Goal: Task Accomplishment & Management: Use online tool/utility

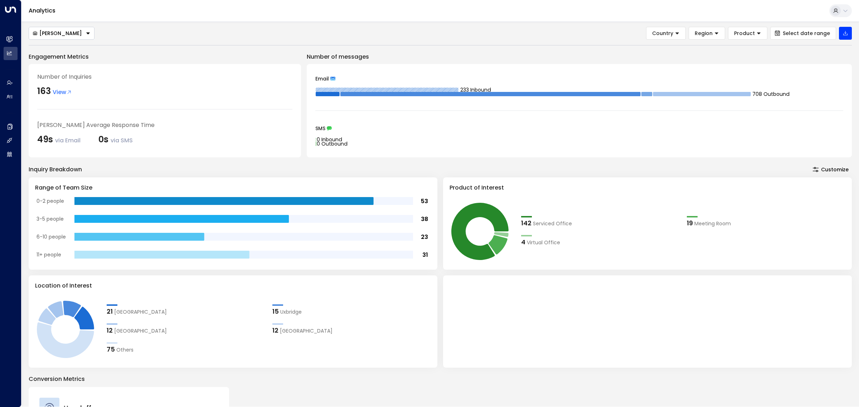
click at [70, 31] on button "[PERSON_NAME]" at bounding box center [62, 33] width 66 height 13
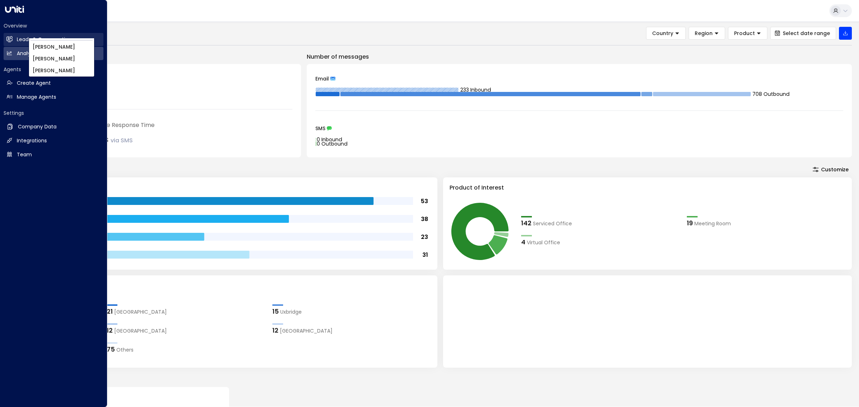
click at [9, 41] on icon at bounding box center [9, 39] width 6 height 5
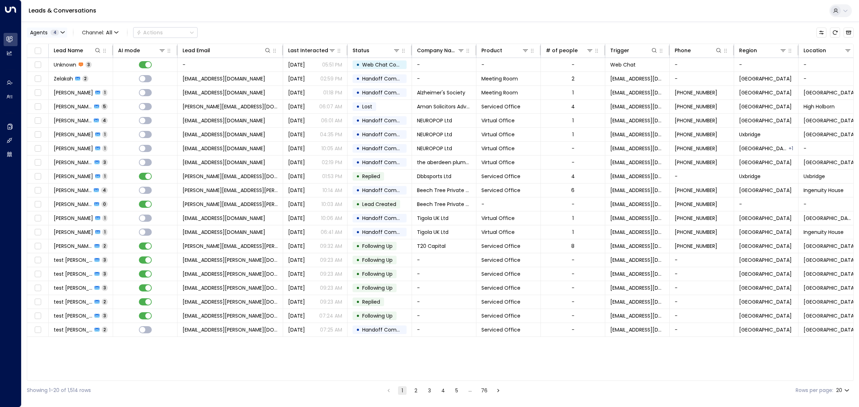
click at [64, 33] on icon "button" at bounding box center [63, 32] width 4 height 4
click at [71, 95] on button "Clear" at bounding box center [69, 98] width 14 height 6
click at [65, 79] on div "[PERSON_NAME]" at bounding box center [58, 80] width 39 height 8
click at [119, 97] on button "Apply" at bounding box center [121, 98] width 21 height 10
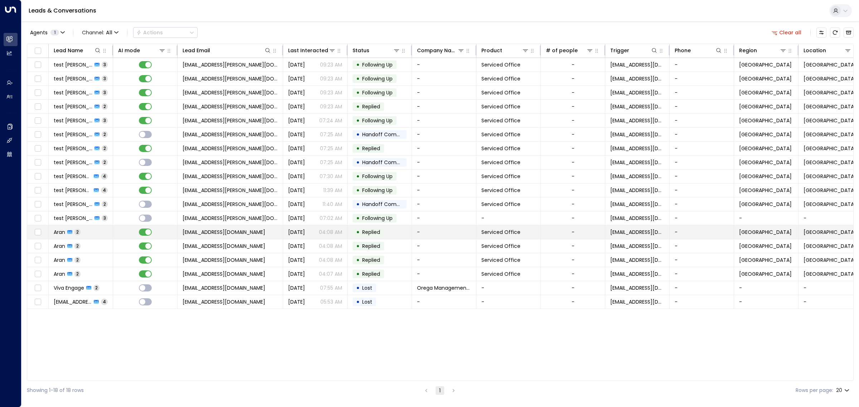
click at [248, 231] on span "[EMAIL_ADDRESS][DOMAIN_NAME]" at bounding box center [224, 232] width 83 height 7
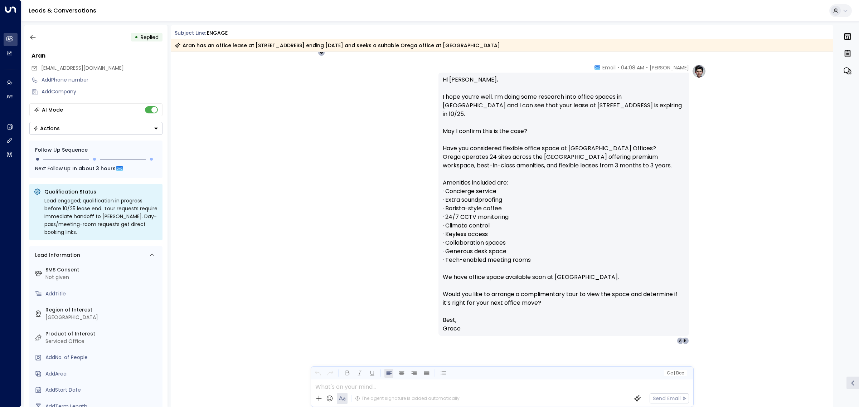
scroll to position [455, 0]
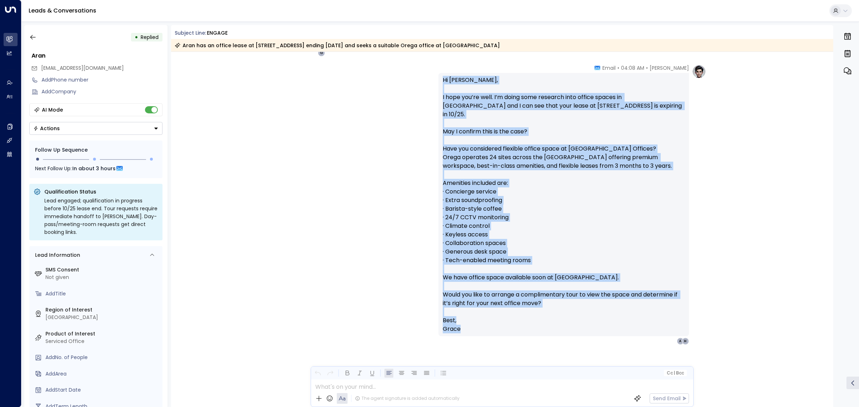
drag, startPoint x: 442, startPoint y: 80, endPoint x: 484, endPoint y: 320, distance: 244.2
click at [484, 320] on div "Hi [PERSON_NAME], I hope you’re well. I’m doing some research into office space…" at bounding box center [564, 205] width 242 height 258
copy div "Hi [PERSON_NAME], I hope you’re well. I’m doing some research into office space…"
click at [477, 165] on p "Hi [PERSON_NAME], I hope you’re well. I’m doing some research into office space…" at bounding box center [564, 196] width 242 height 241
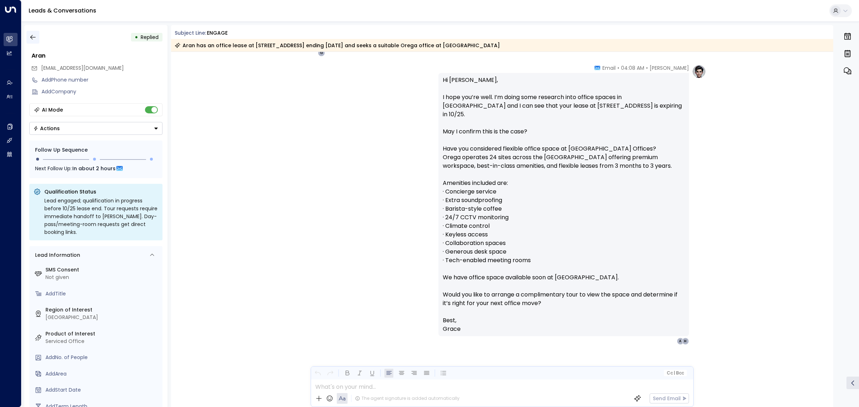
click at [32, 36] on icon "button" at bounding box center [32, 37] width 7 height 7
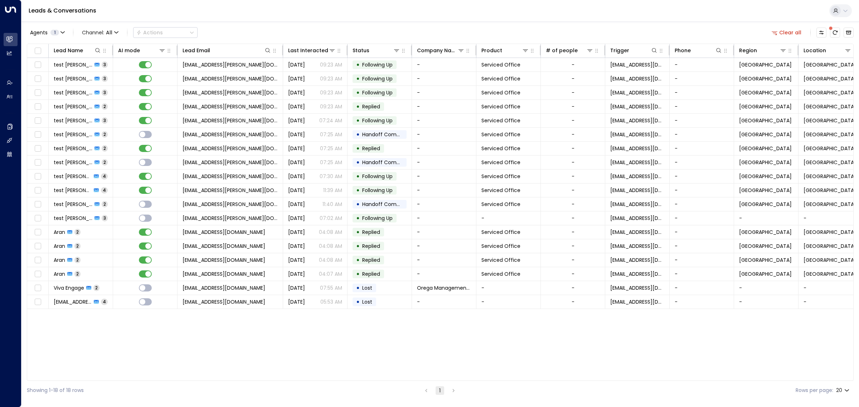
click at [323, 346] on div "Lead Name AI mode Lead Email Last Interacted Status Company Name Product # of p…" at bounding box center [440, 213] width 827 height 338
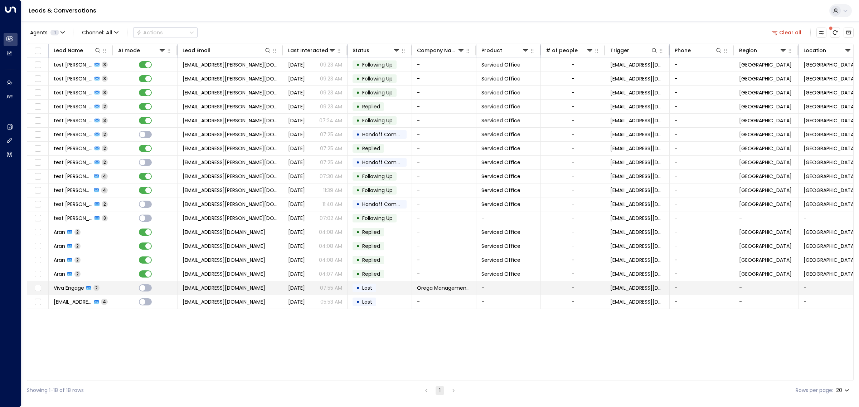
click at [235, 290] on span "[EMAIL_ADDRESS][DOMAIN_NAME]" at bounding box center [224, 288] width 83 height 7
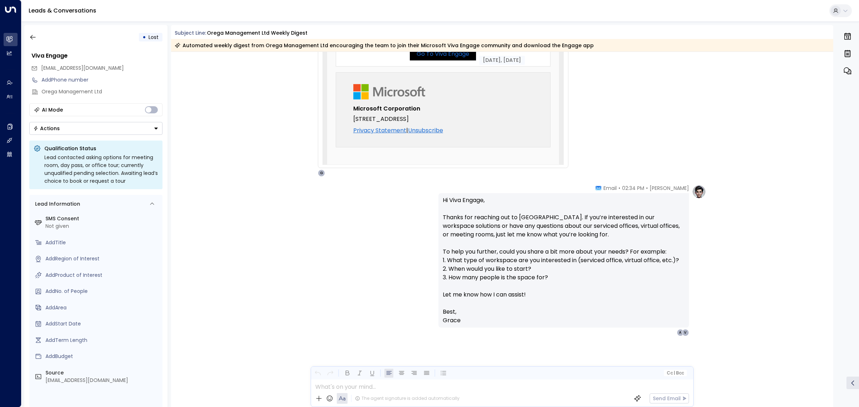
scroll to position [328, 0]
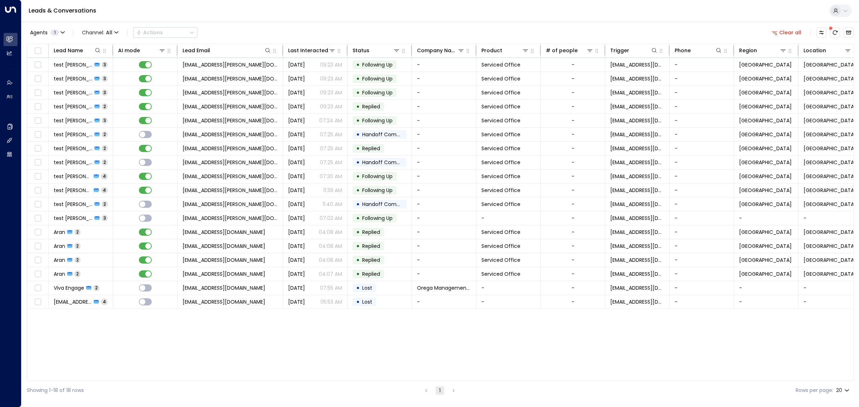
click at [296, 353] on div "Lead Name AI mode Lead Email Last Interacted Status Company Name Product # of p…" at bounding box center [440, 213] width 827 height 338
